Goal: Task Accomplishment & Management: Use online tool/utility

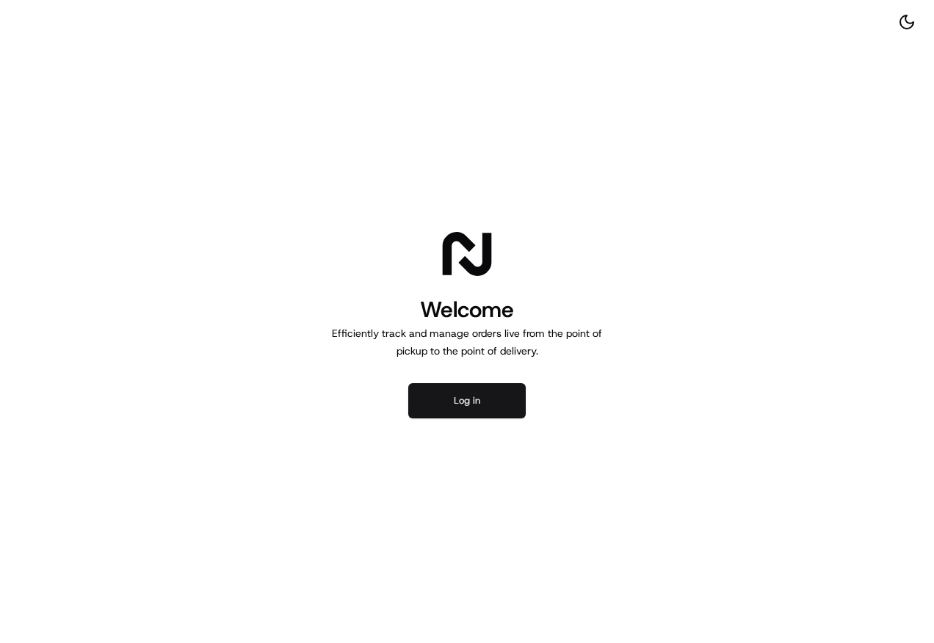
click at [433, 386] on button "Log in" at bounding box center [466, 400] width 117 height 35
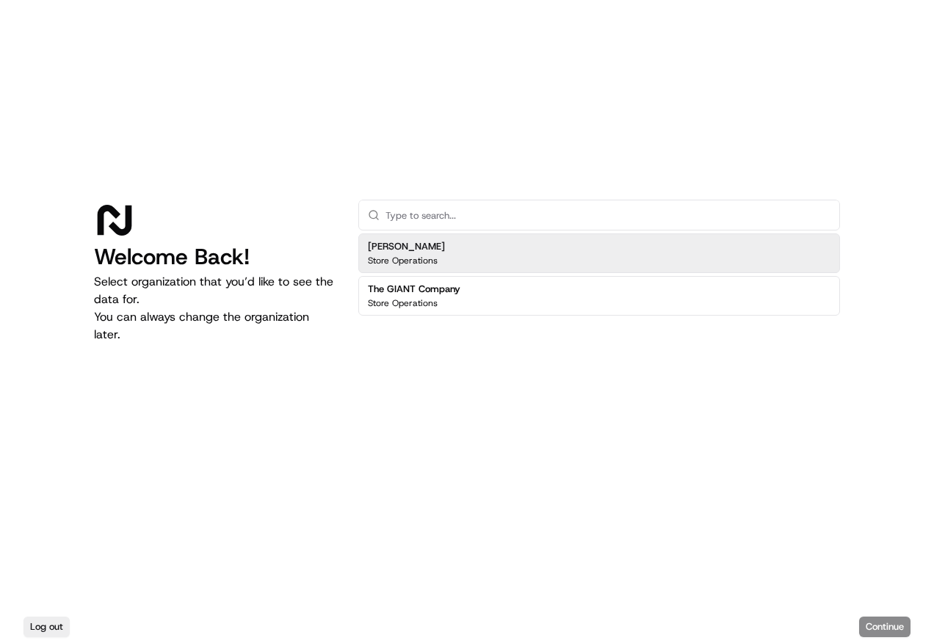
click at [535, 251] on div "Martin's Store Operations" at bounding box center [599, 253] width 482 height 40
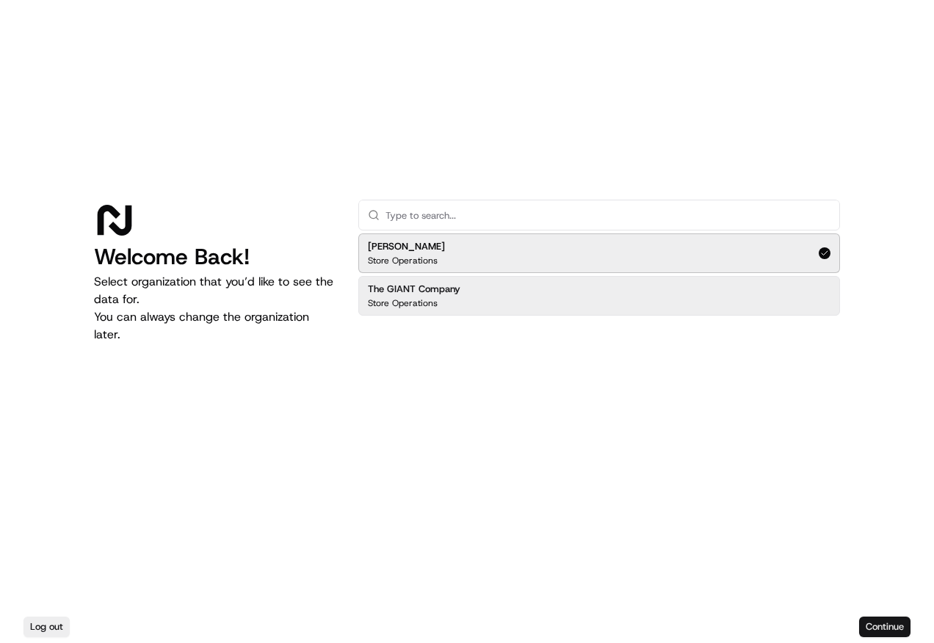
click at [861, 629] on button "Continue" at bounding box center [884, 627] width 51 height 21
